Goal: Transaction & Acquisition: Purchase product/service

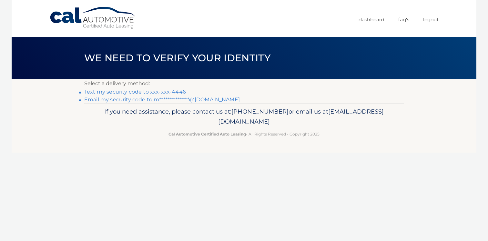
click at [158, 91] on link "Text my security code to xxx-xxx-4446" at bounding box center [135, 92] width 102 height 6
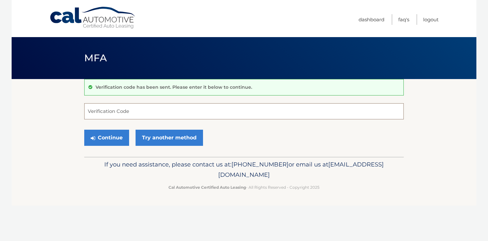
click at [142, 112] on input "Verification Code" at bounding box center [244, 111] width 320 height 16
type input "013496"
click at [117, 141] on button "Continue" at bounding box center [106, 138] width 45 height 16
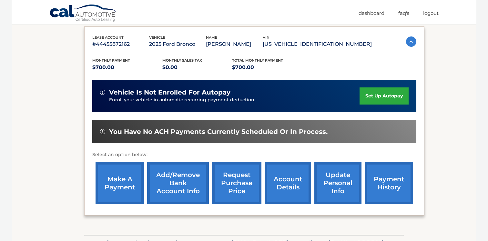
scroll to position [103, 0]
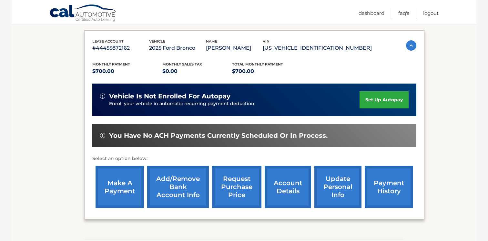
click at [120, 185] on link "make a payment" at bounding box center [120, 187] width 48 height 42
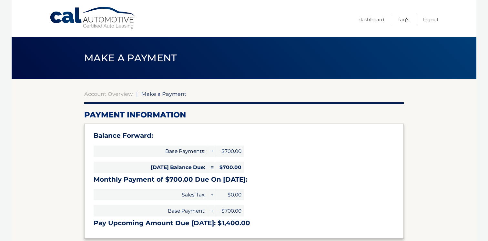
select select "MDU3NTlmODQtMGU5Yy00NGYxLTljMjktZWFkODhlNzNmMTJl"
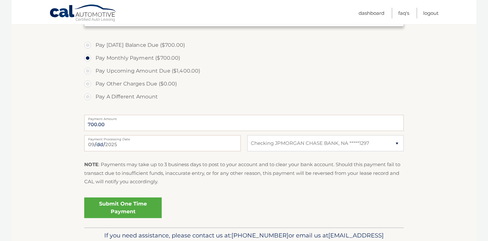
scroll to position [229, 0]
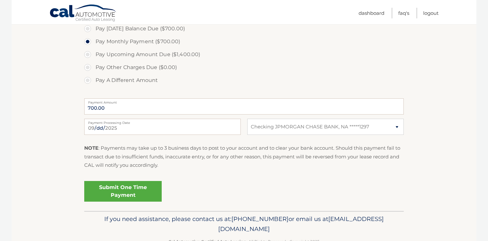
click at [131, 189] on link "Submit One Time Payment" at bounding box center [122, 191] width 77 height 21
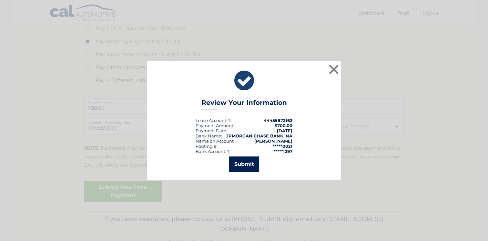
click at [235, 163] on button "Submit" at bounding box center [244, 164] width 30 height 15
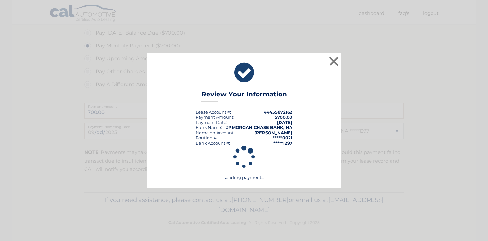
scroll to position [224, 0]
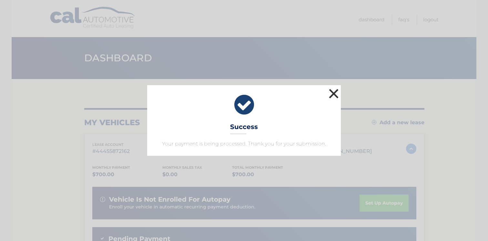
click at [332, 92] on button "×" at bounding box center [333, 93] width 13 height 13
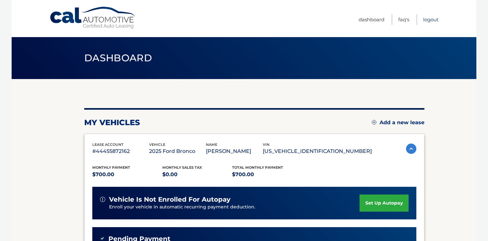
click at [432, 19] on link "Logout" at bounding box center [430, 19] width 15 height 11
